Goal: Information Seeking & Learning: Learn about a topic

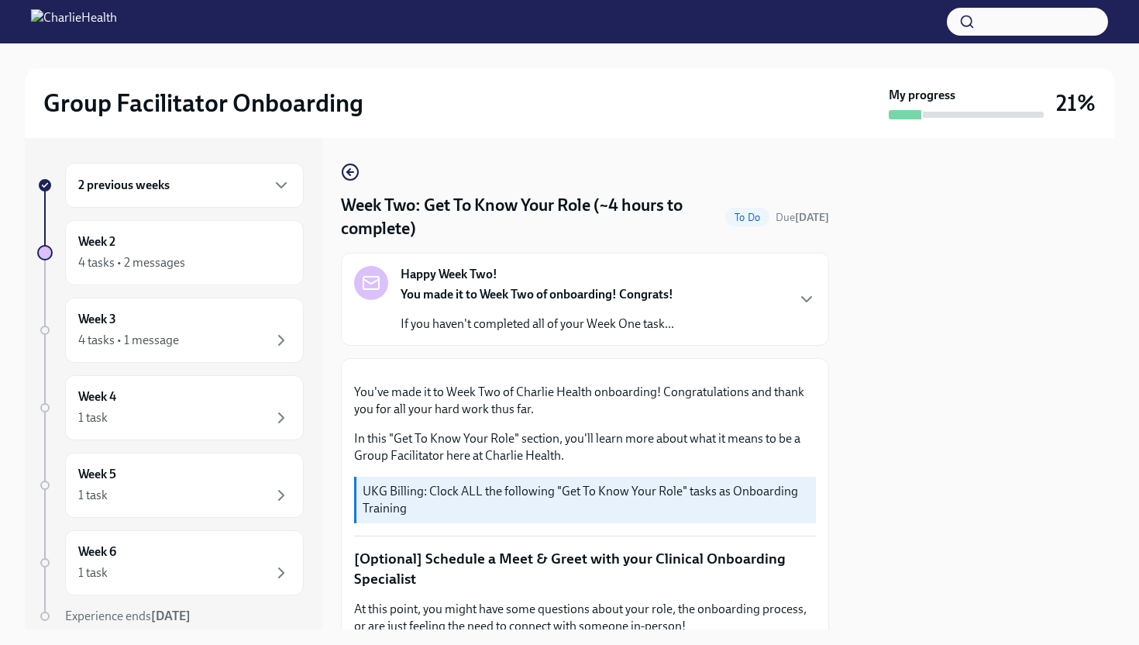
scroll to position [783, 0]
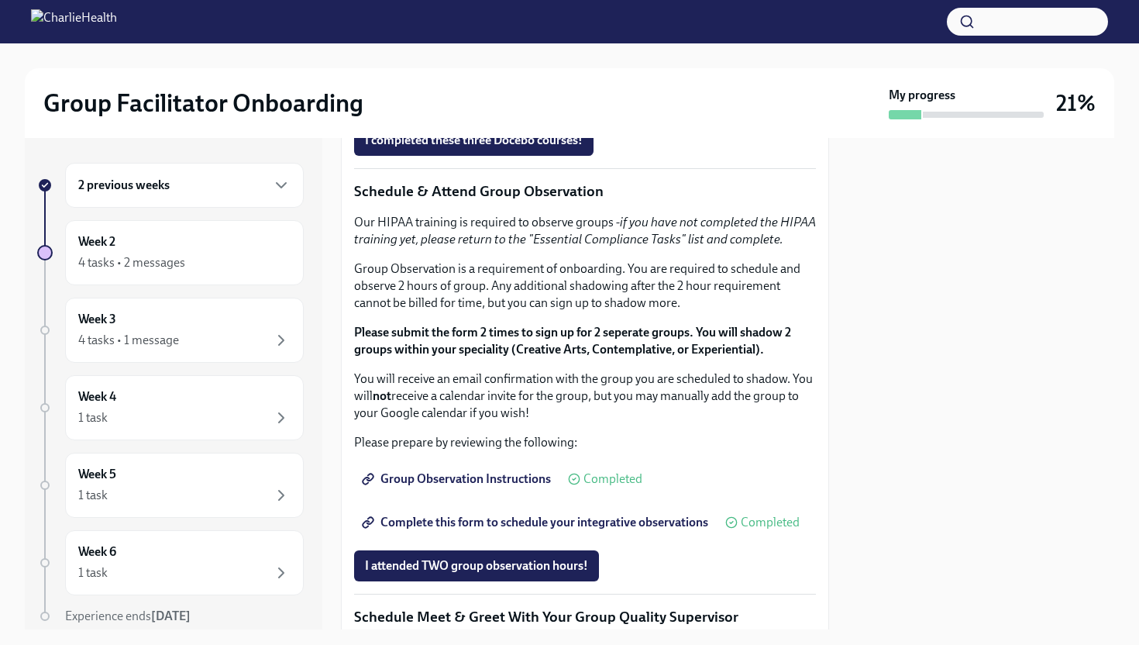
click at [443, 81] on strong "Click here to access your Docebo!" at bounding box center [458, 74] width 177 height 15
click at [452, 81] on strong "Click here to access your Docebo!" at bounding box center [458, 74] width 177 height 15
click at [426, 81] on strong "Click here to access your Docebo!" at bounding box center [458, 74] width 177 height 15
click at [511, 81] on strong "Click here to access your Docebo!" at bounding box center [458, 74] width 177 height 15
click at [497, 81] on strong "Click here to access your Docebo!" at bounding box center [458, 74] width 177 height 15
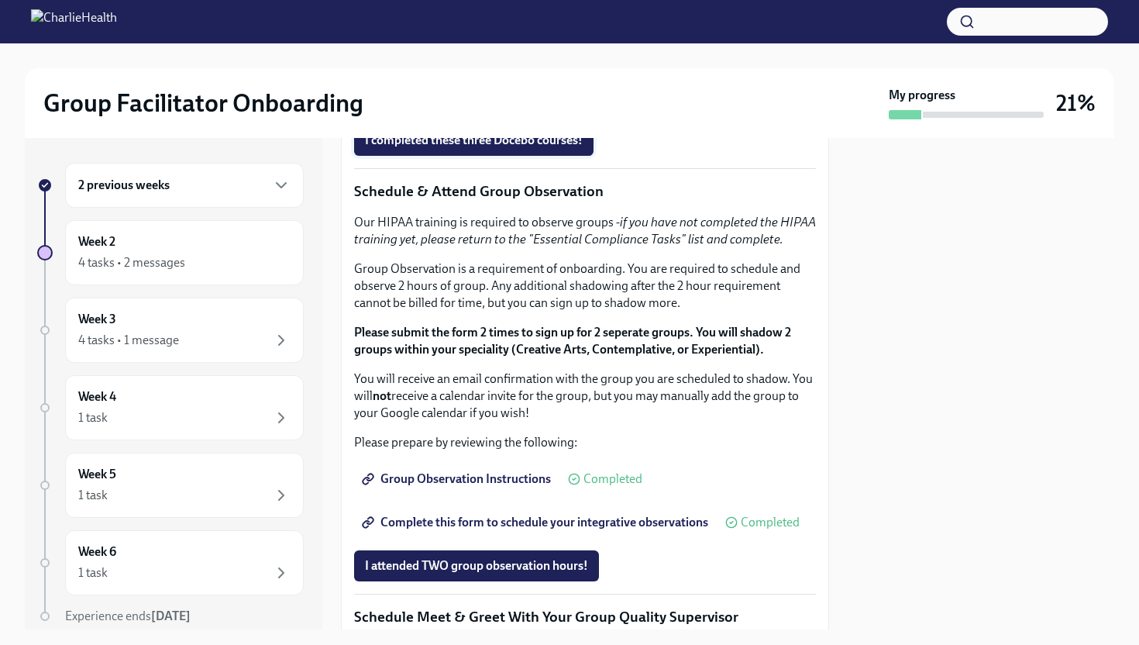
click at [429, 148] on span "I completed these three Docebo courses!" at bounding box center [474, 140] width 218 height 15
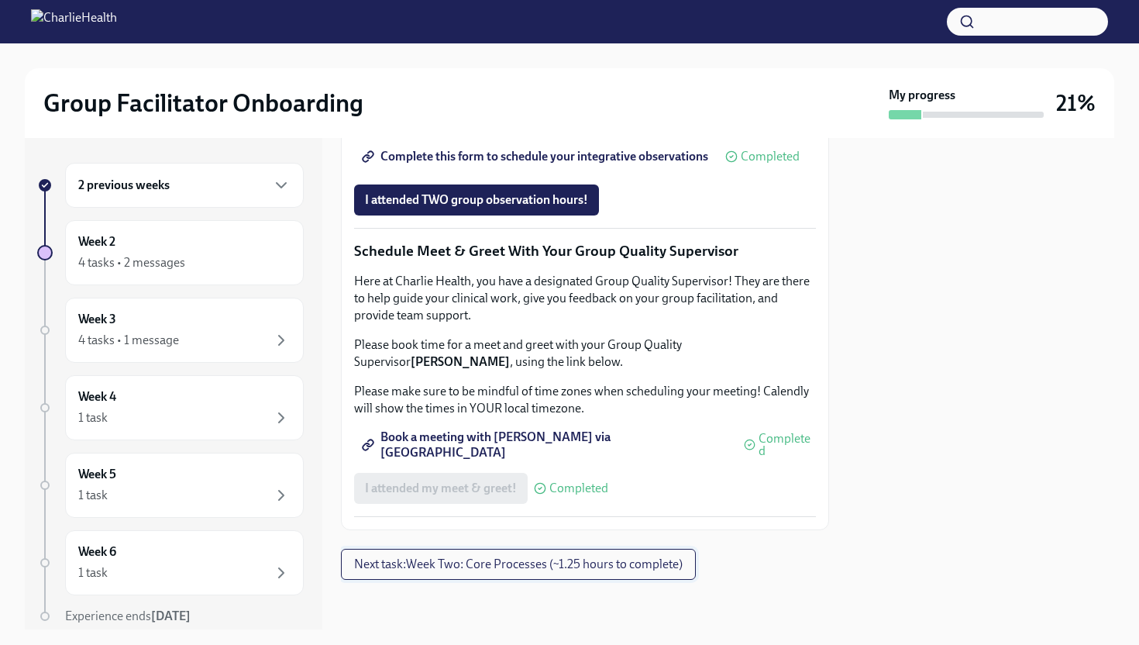
scroll to position [1475, 0]
click at [555, 572] on span "Next task : Week Two: Core Processes (~1.25 hours to complete)" at bounding box center [518, 563] width 329 height 15
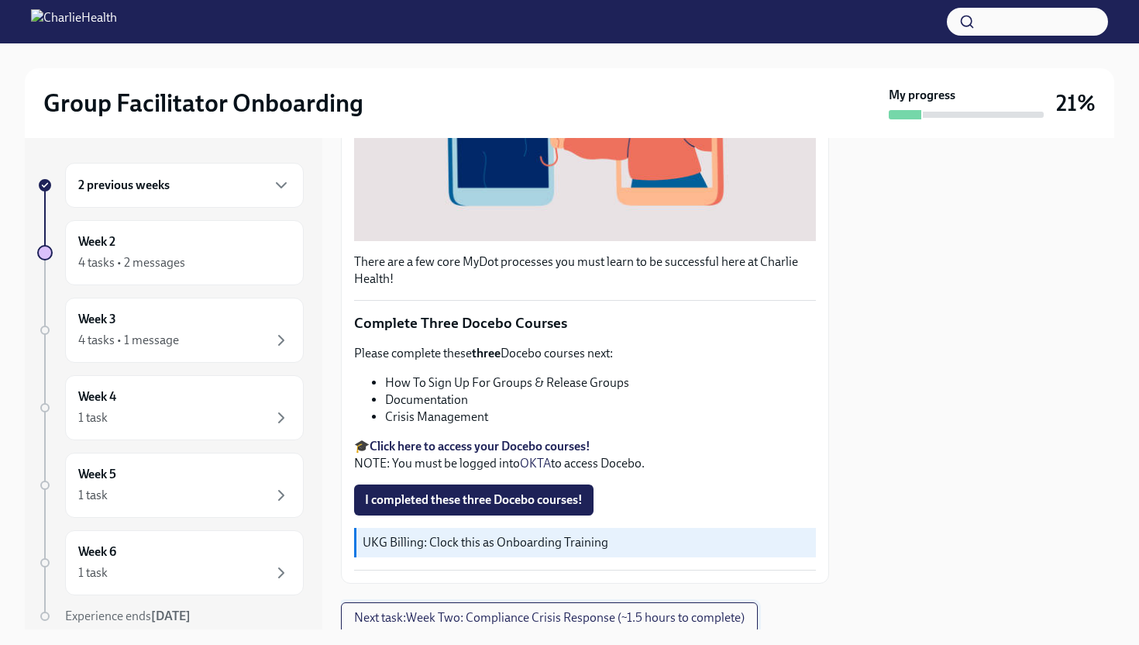
scroll to position [492, 0]
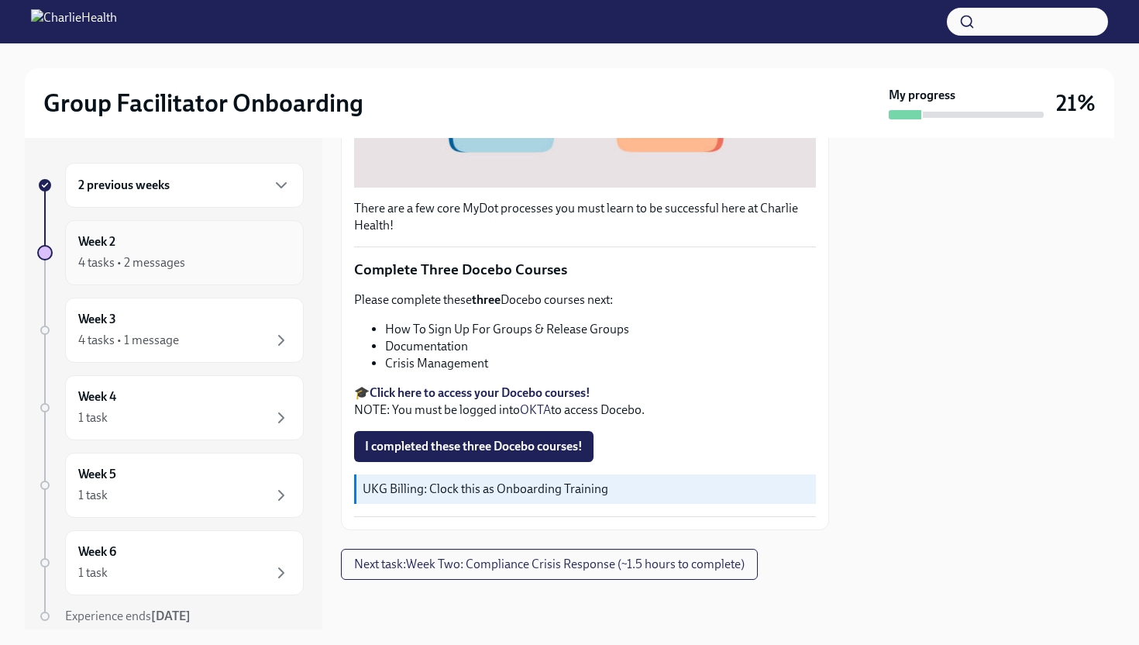
click at [211, 249] on div "Week 2 4 tasks • 2 messages" at bounding box center [184, 252] width 212 height 39
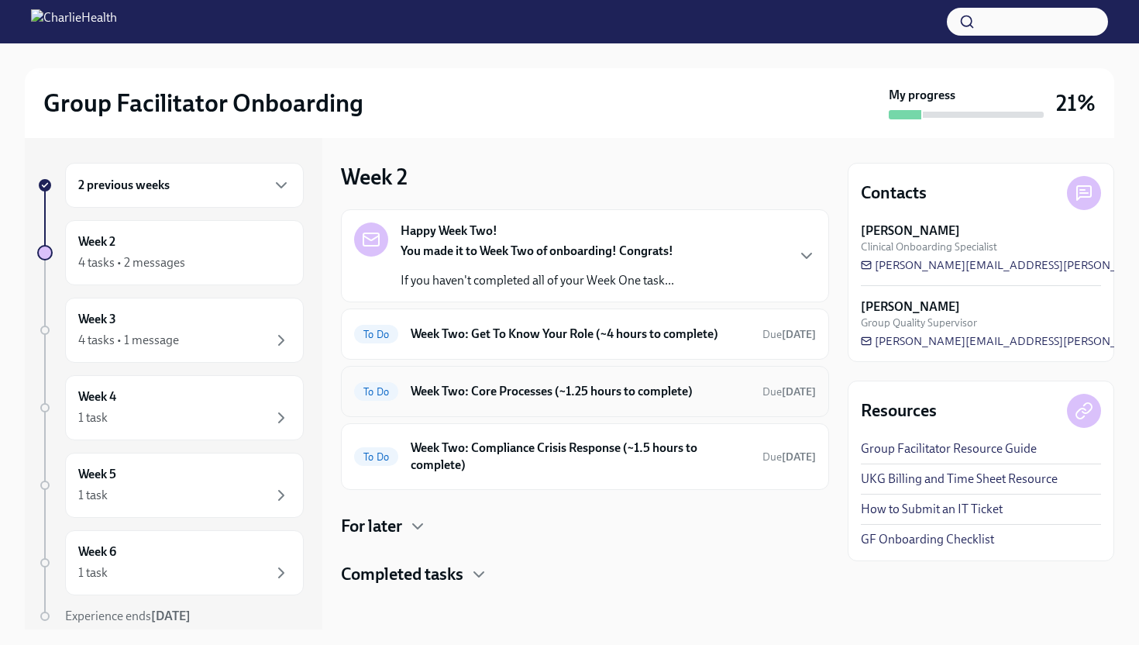
click at [492, 401] on div "To Do Week Two: Core Processes (~1.25 hours to complete) Due [DATE]" at bounding box center [585, 391] width 462 height 25
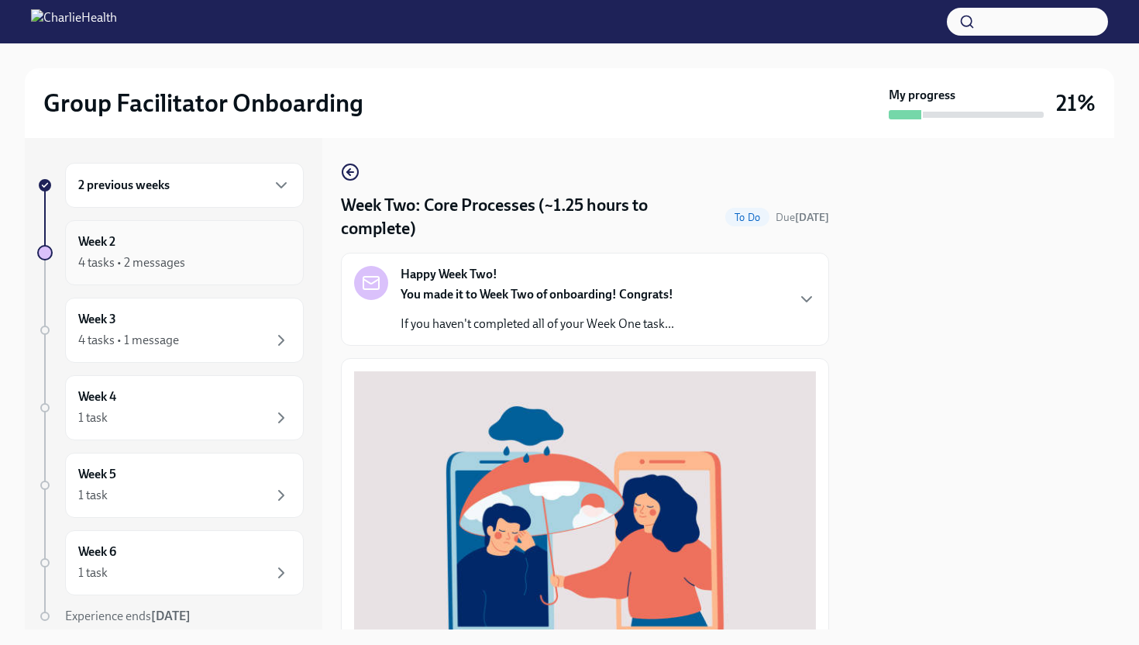
click at [237, 253] on div "4 tasks • 2 messages" at bounding box center [184, 262] width 212 height 19
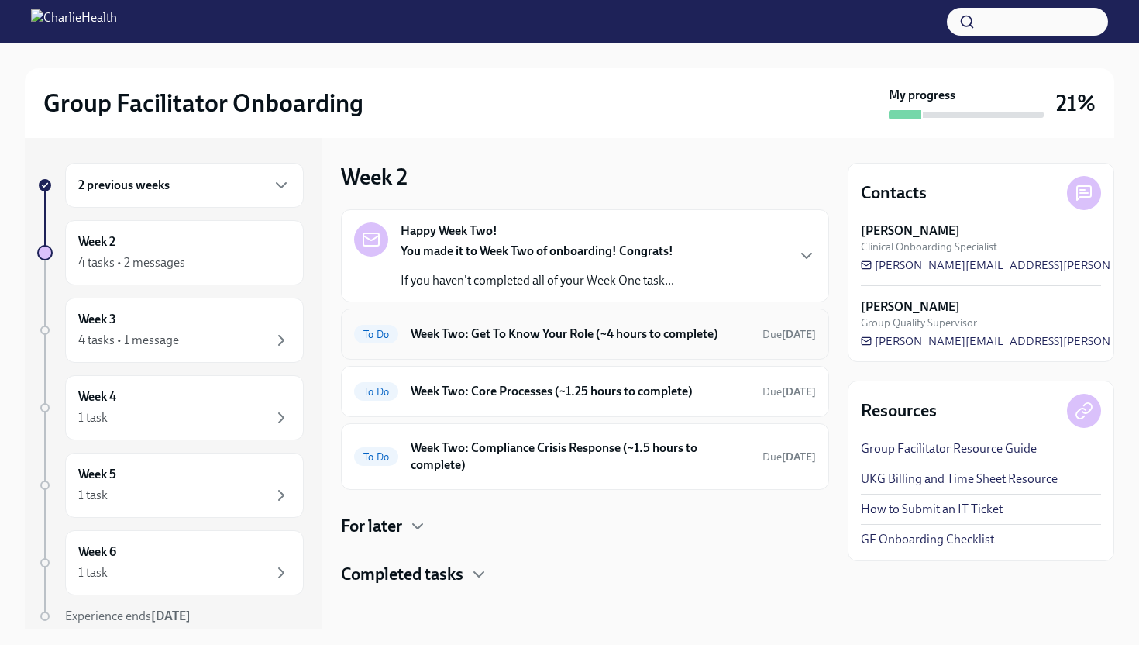
click at [532, 346] on div "To Do Week Two: Get To Know Your Role (~4 hours to complete) Due [DATE]" at bounding box center [585, 334] width 462 height 25
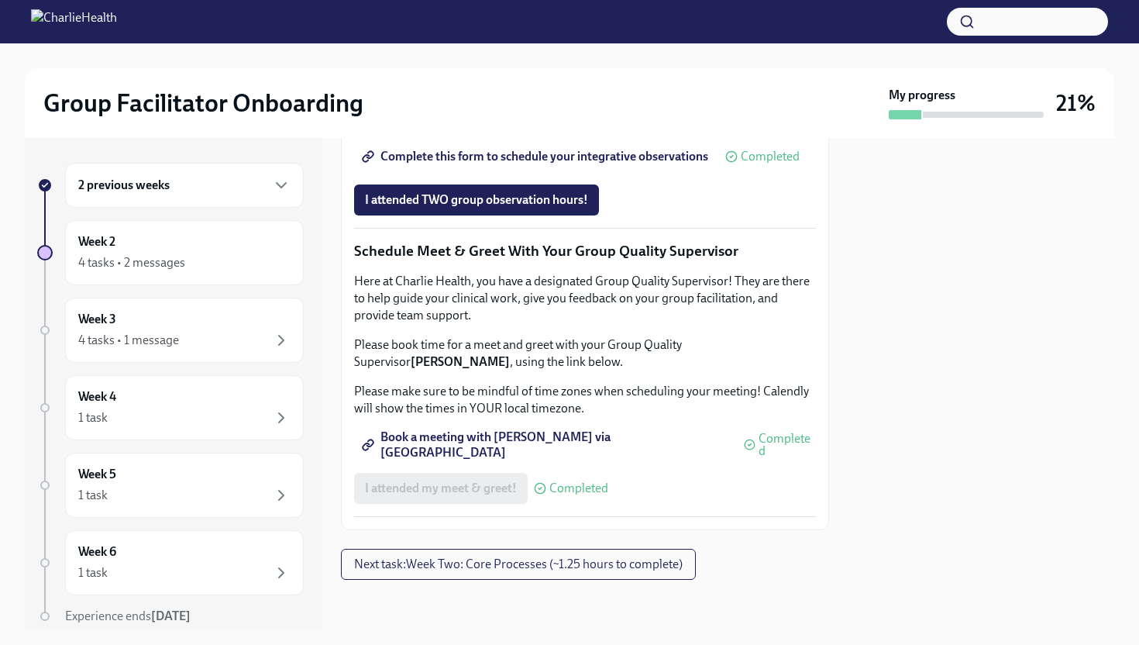
scroll to position [1478, 0]
click at [230, 247] on div "Week 2 4 tasks • 2 messages" at bounding box center [184, 252] width 212 height 39
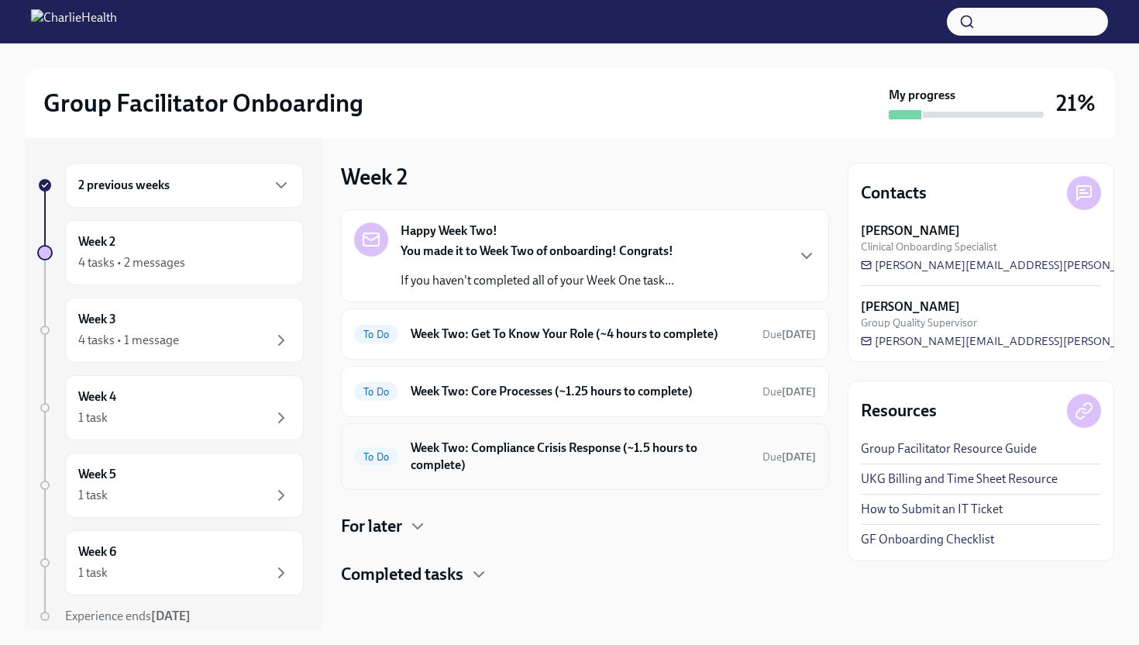
click at [541, 455] on h6 "Week Two: Compliance Crisis Response (~1.5 hours to complete)" at bounding box center [580, 456] width 339 height 34
